Goal: Task Accomplishment & Management: Manage account settings

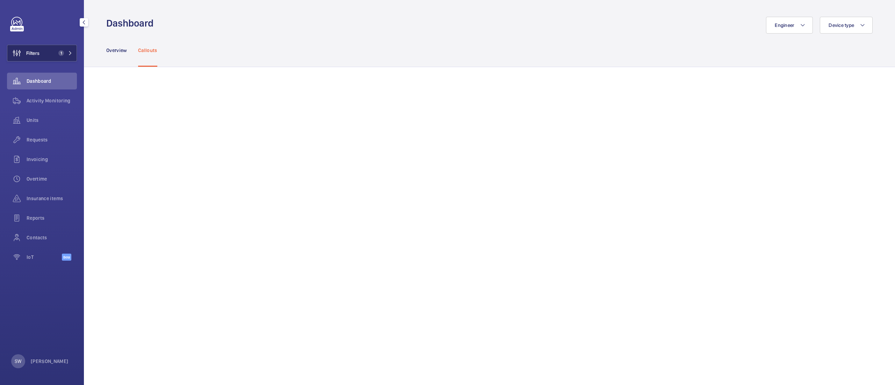
click at [57, 51] on span "1" at bounding box center [60, 53] width 8 height 6
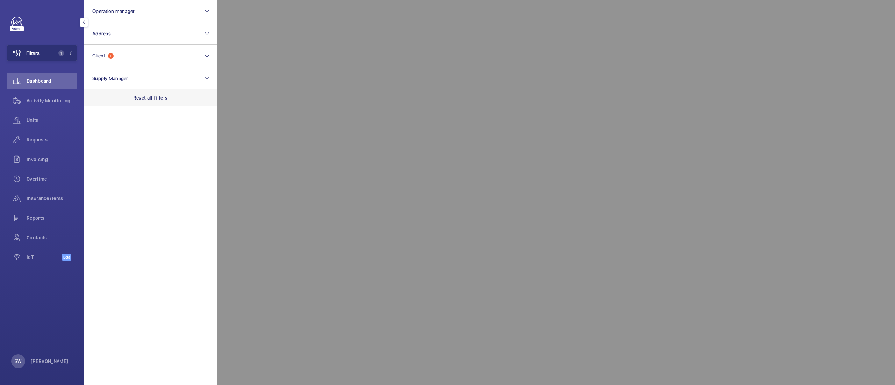
click at [176, 99] on div "Reset all filters" at bounding box center [150, 98] width 133 height 17
click at [134, 6] on button "Operation manager" at bounding box center [150, 11] width 133 height 22
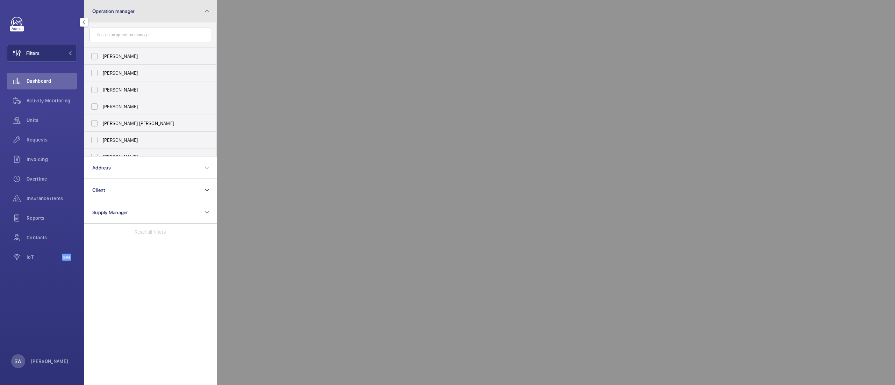
click at [144, 18] on button "Operation manager" at bounding box center [150, 11] width 133 height 22
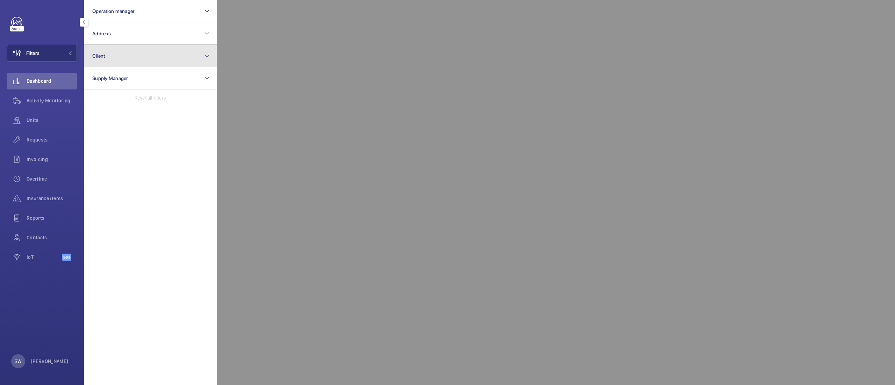
click at [124, 52] on button "Client" at bounding box center [150, 56] width 133 height 22
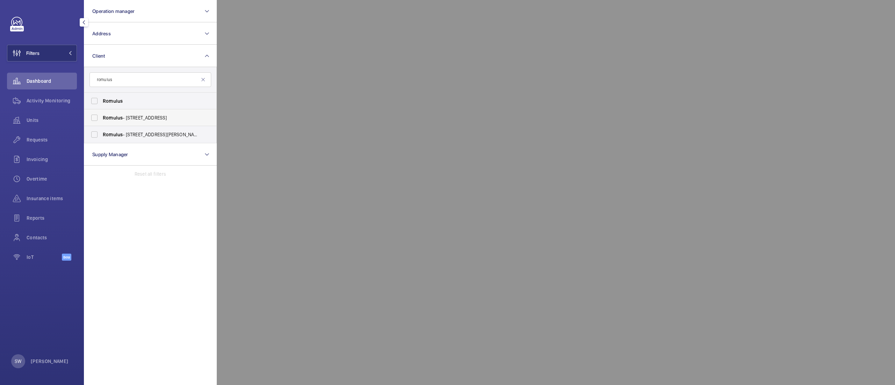
type input "romulus"
click at [148, 117] on span "Romulus - [STREET_ADDRESS]" at bounding box center [151, 117] width 96 height 7
click at [101, 117] on input "Romulus - [STREET_ADDRESS]" at bounding box center [94, 118] width 14 height 14
checkbox input "true"
click at [33, 138] on span "Requests" at bounding box center [52, 139] width 50 height 7
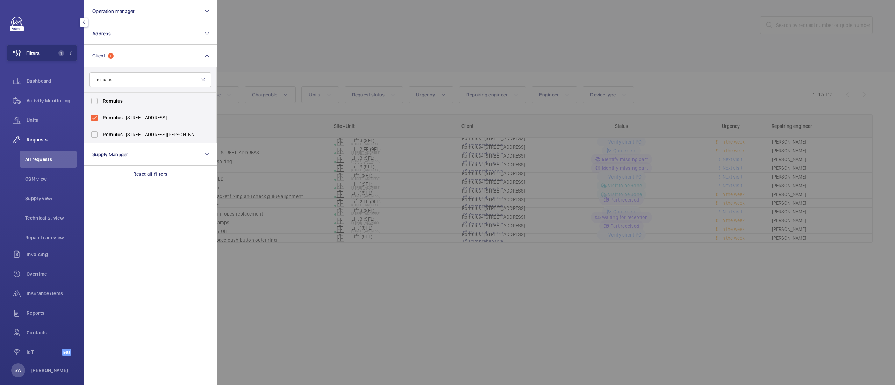
click at [606, 205] on div at bounding box center [664, 192] width 895 height 385
